Goal: Information Seeking & Learning: Learn about a topic

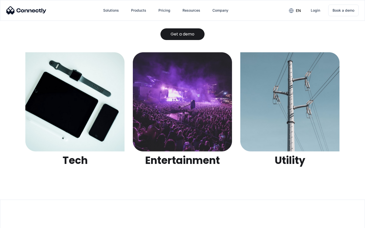
scroll to position [1600, 0]
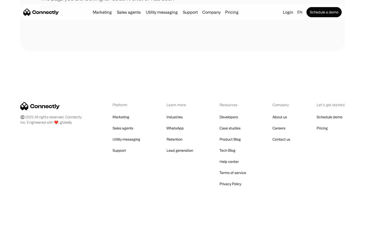
scroll to position [93, 0]
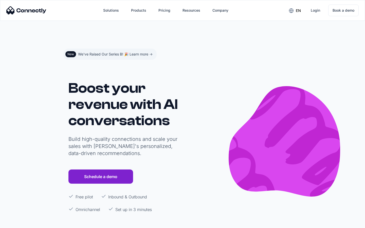
scroll to position [3037, 0]
